Goal: Transaction & Acquisition: Purchase product/service

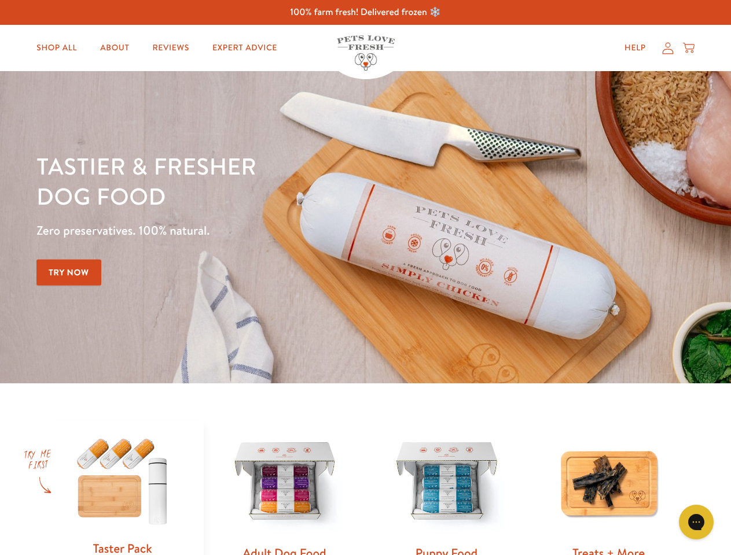
click at [365, 278] on div "Tastier & fresher dog food Zero preservatives. 100% natural. Try Now" at bounding box center [255, 227] width 438 height 153
click at [696, 522] on icon "Gorgias live chat" at bounding box center [695, 522] width 11 height 11
